Goal: Task Accomplishment & Management: Use online tool/utility

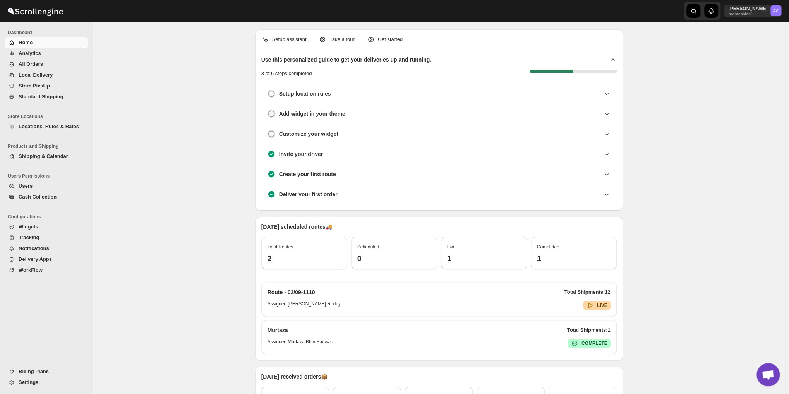
click at [39, 64] on span "All Orders" at bounding box center [31, 64] width 24 height 6
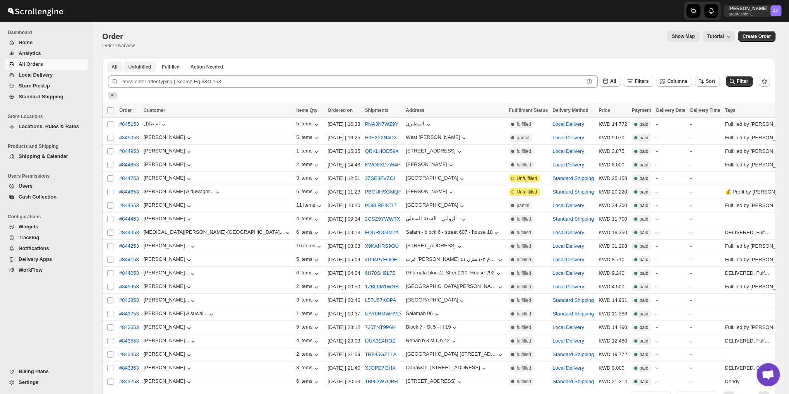
click at [142, 63] on button "Unfulfilled" at bounding box center [139, 67] width 32 height 11
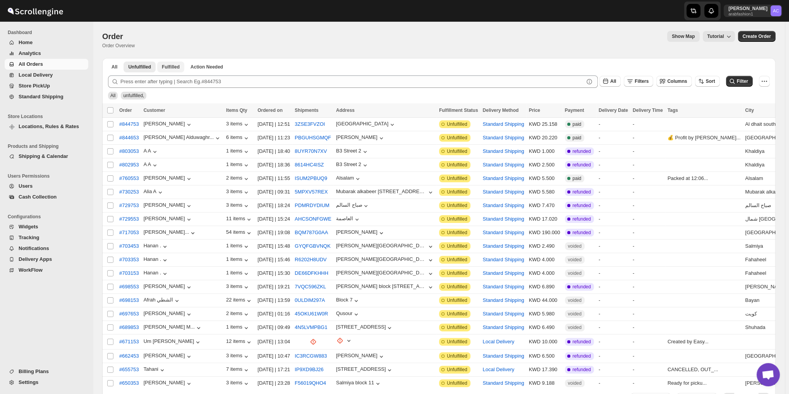
click at [164, 64] on span "Fulfilled" at bounding box center [171, 67] width 18 height 6
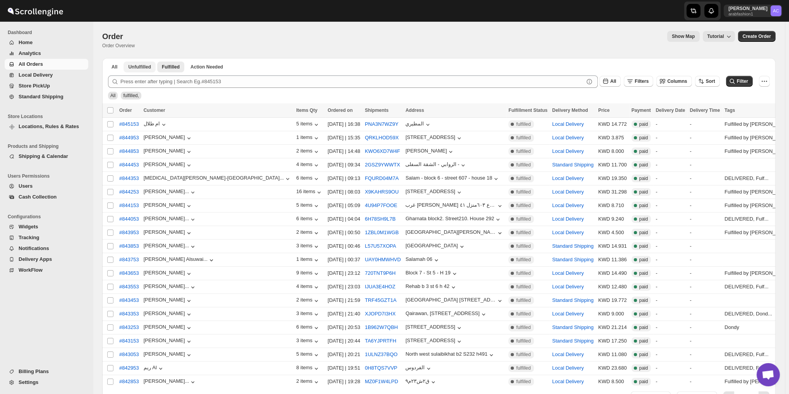
click at [135, 66] on span "Unfulfilled" at bounding box center [139, 67] width 23 height 6
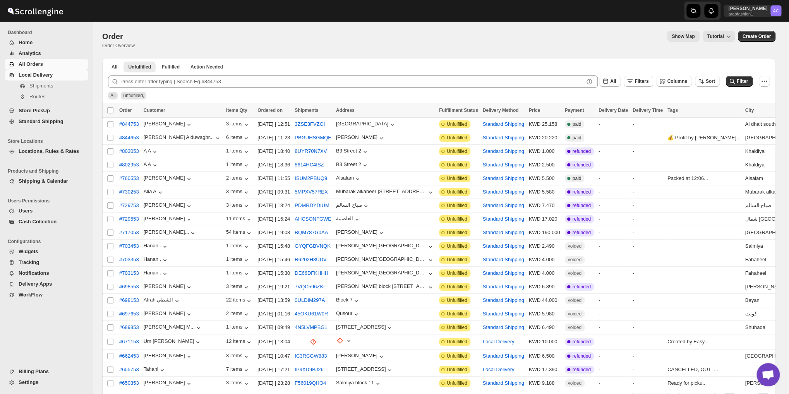
click at [55, 75] on span "Local Delivery" at bounding box center [53, 75] width 68 height 8
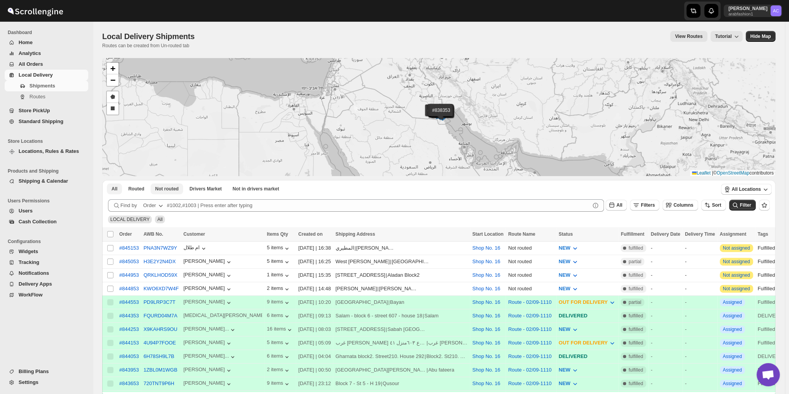
click at [168, 189] on span "Not routed" at bounding box center [167, 189] width 24 height 6
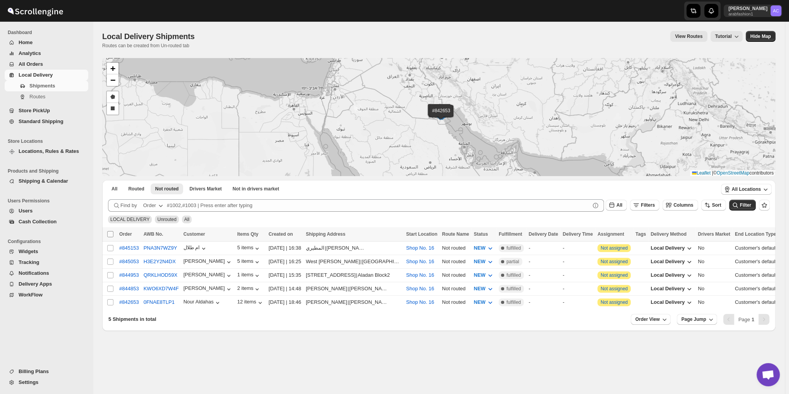
click at [109, 233] on input "Select all shipments" at bounding box center [110, 234] width 6 height 6
checkbox input "true"
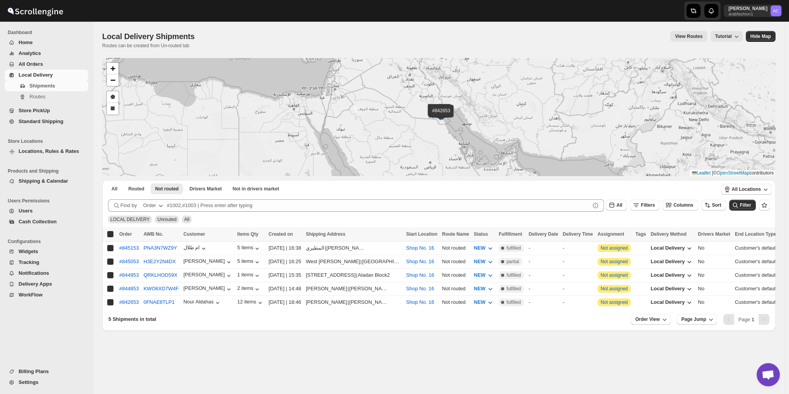
checkbox input "true"
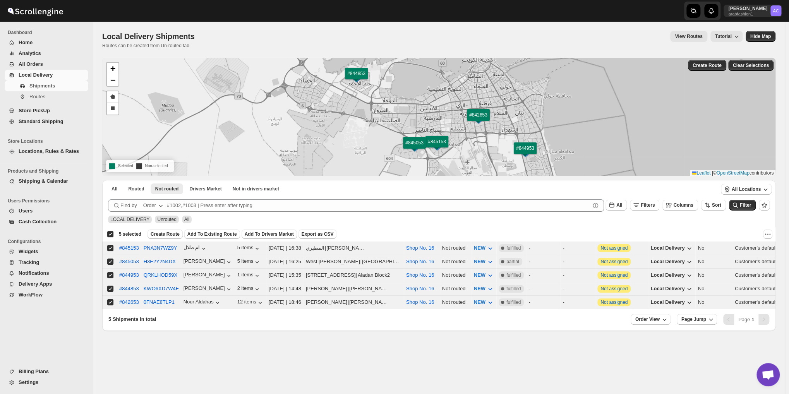
click at [111, 232] on div "Deselect all 5 shipments 5 selected" at bounding box center [124, 234] width 34 height 7
checkbox input "false"
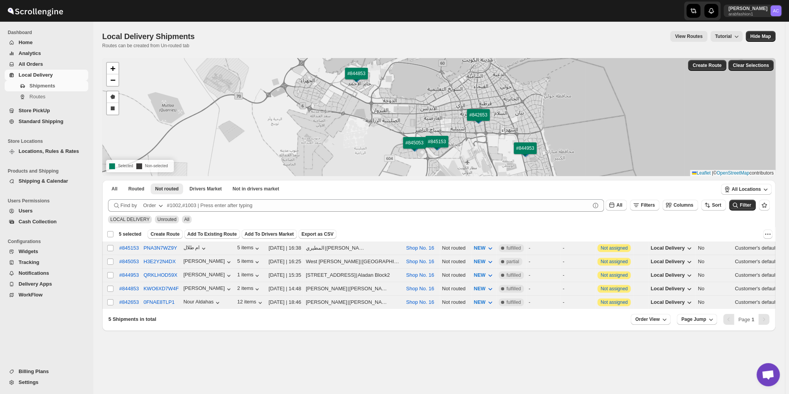
checkbox input "false"
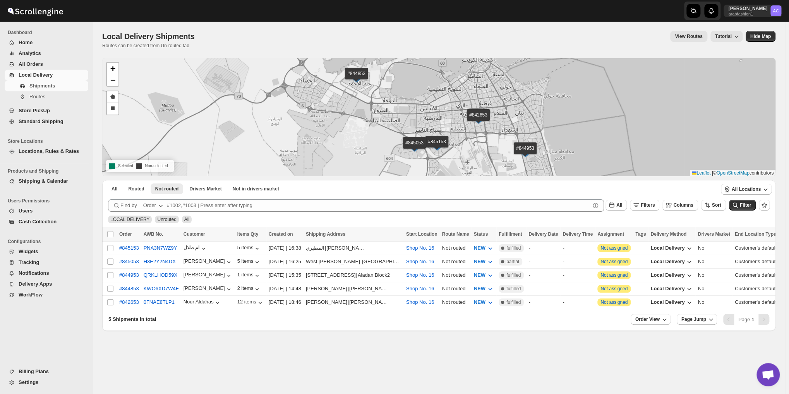
click at [111, 232] on input "Select all shipments" at bounding box center [110, 234] width 6 height 6
checkbox input "true"
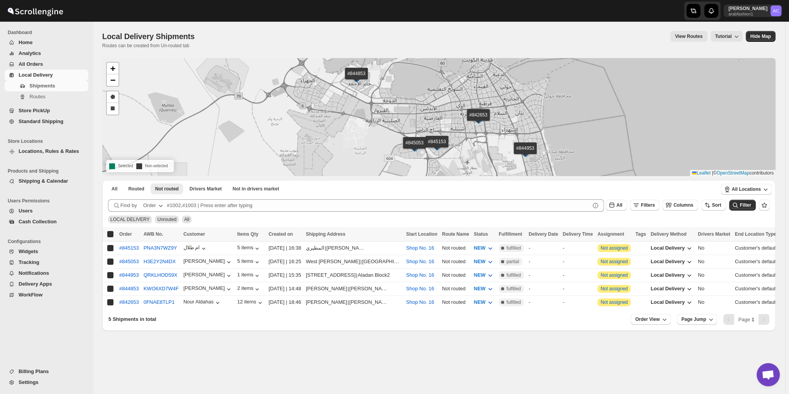
checkbox input "true"
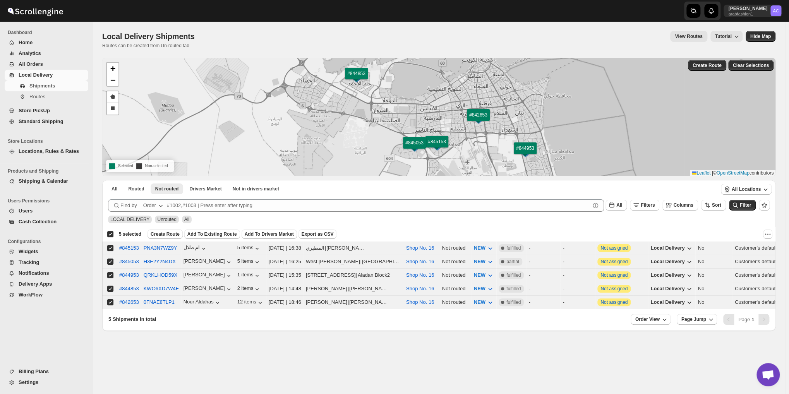
click at [163, 233] on span "Create Route" at bounding box center [165, 234] width 29 height 6
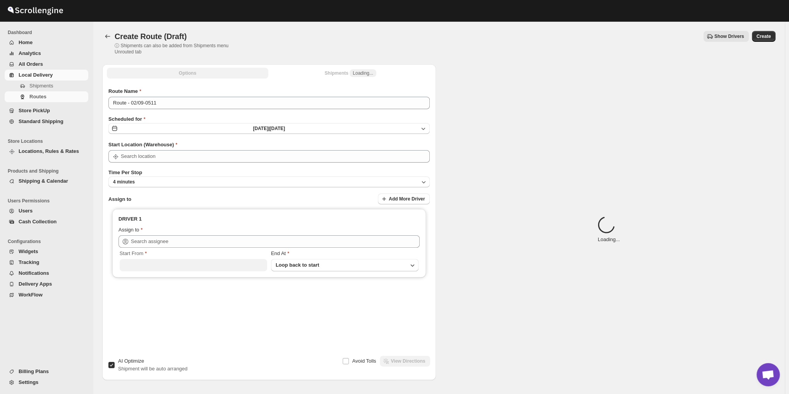
type input "Shop No. 16"
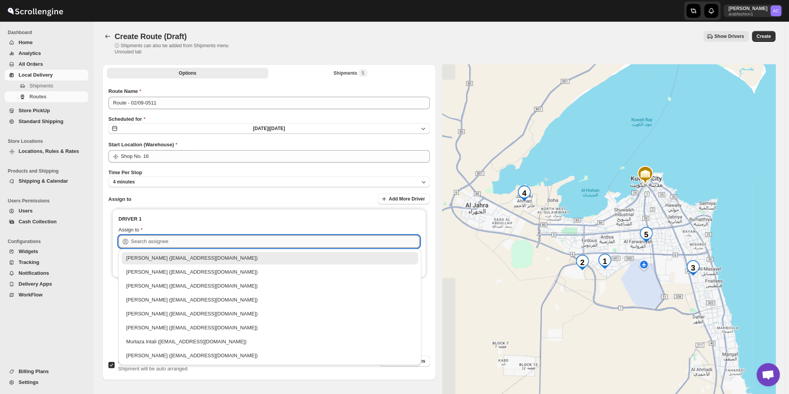
click at [174, 242] on input "text" at bounding box center [275, 241] width 289 height 12
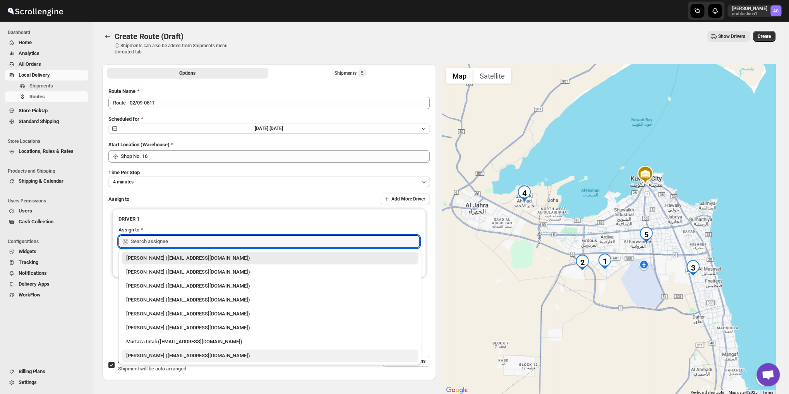
click at [193, 356] on div "[PERSON_NAME] ([EMAIL_ADDRESS][DOMAIN_NAME])" at bounding box center [269, 356] width 287 height 8
type input "[PERSON_NAME] ([EMAIL_ADDRESS][DOMAIN_NAME])"
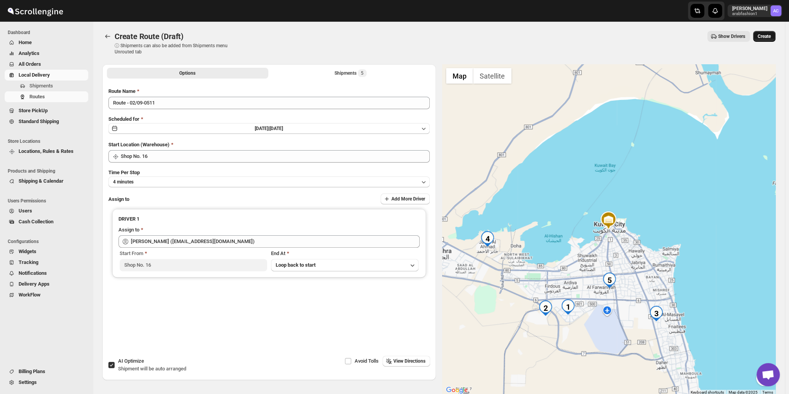
click at [770, 34] on span "Create" at bounding box center [763, 36] width 13 height 6
